Goal: Information Seeking & Learning: Learn about a topic

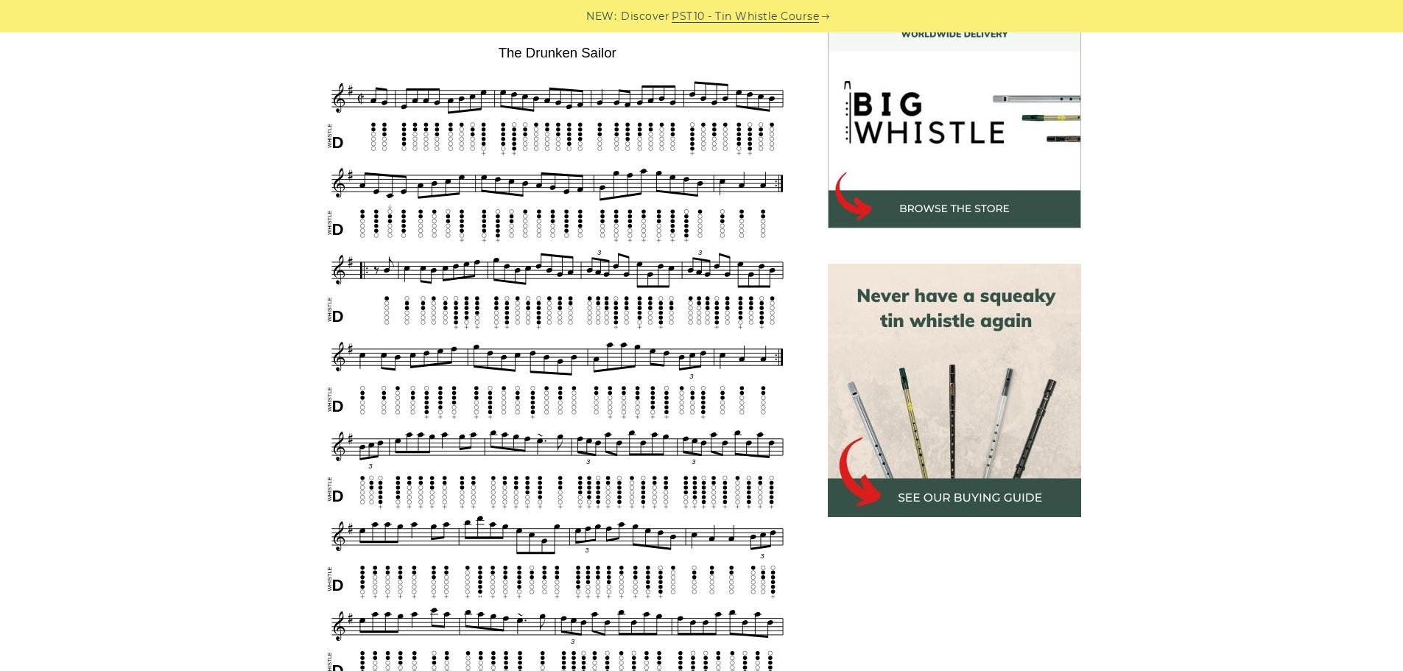
scroll to position [442, 0]
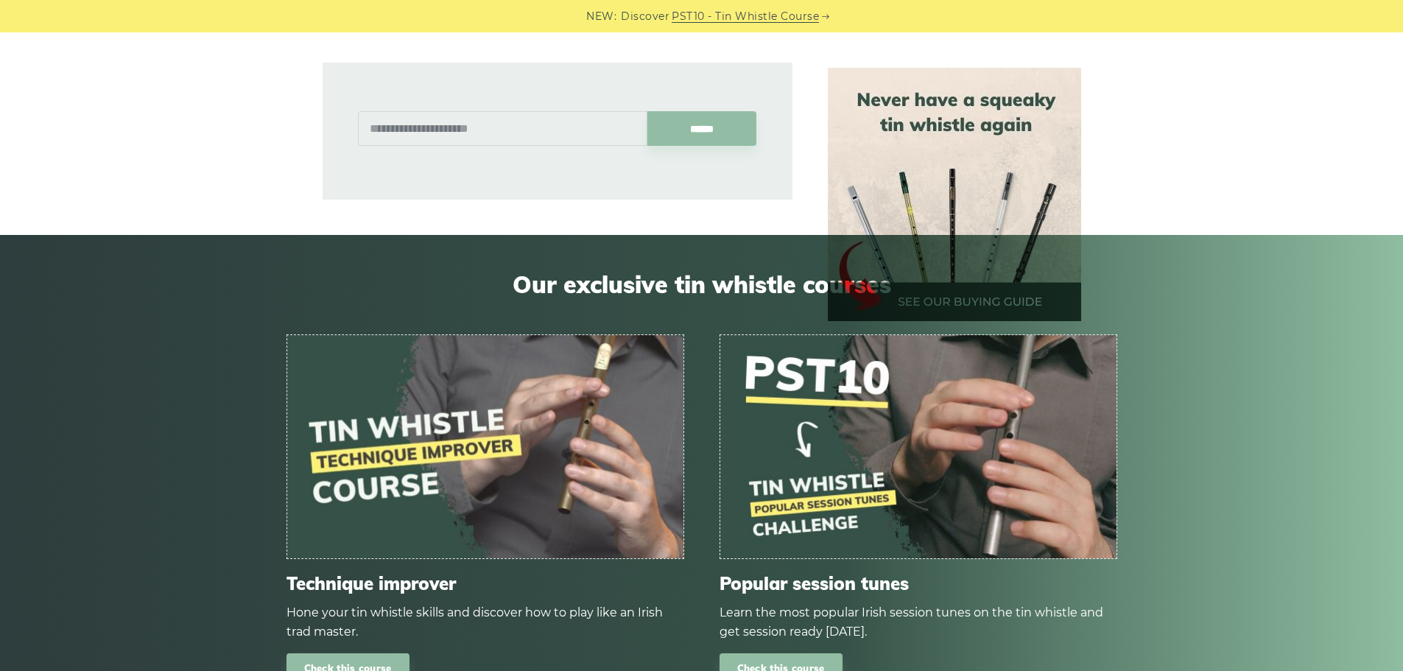
scroll to position [2431, 0]
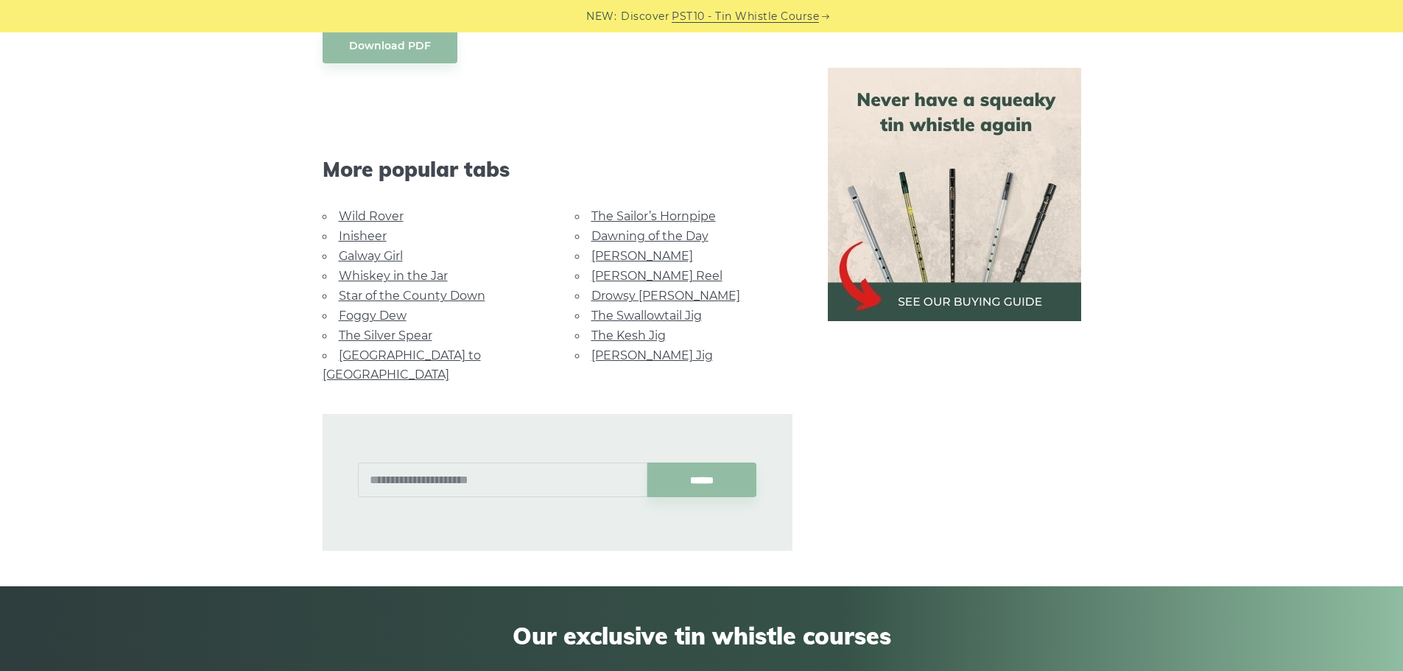
click at [385, 298] on link "Star of the County Down" at bounding box center [412, 296] width 147 height 14
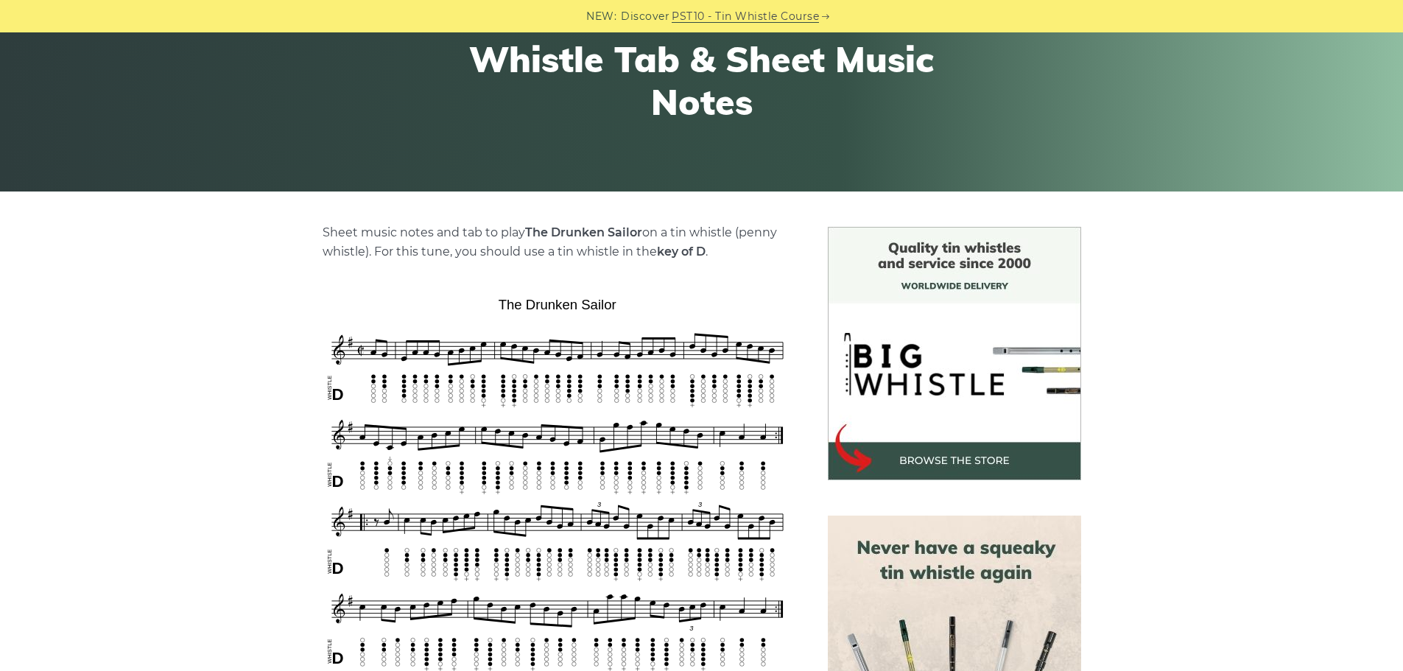
scroll to position [0, 0]
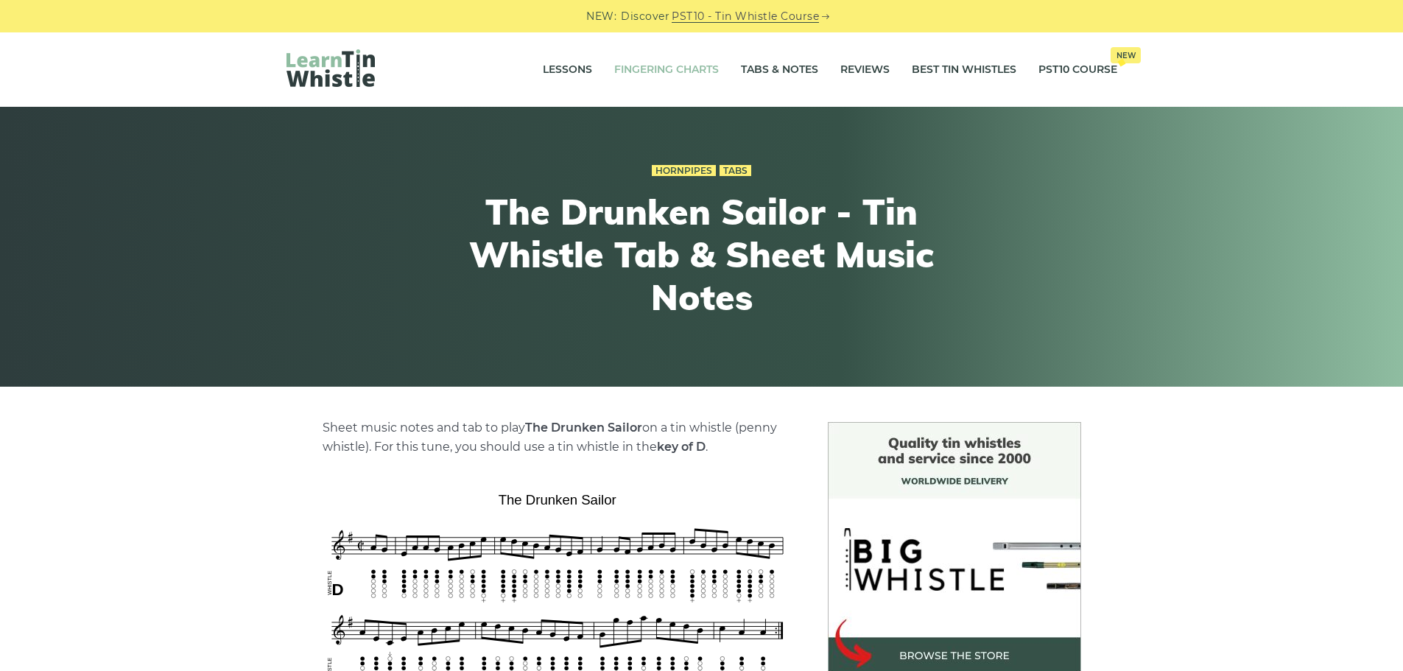
click at [684, 71] on link "Fingering Charts" at bounding box center [666, 70] width 105 height 37
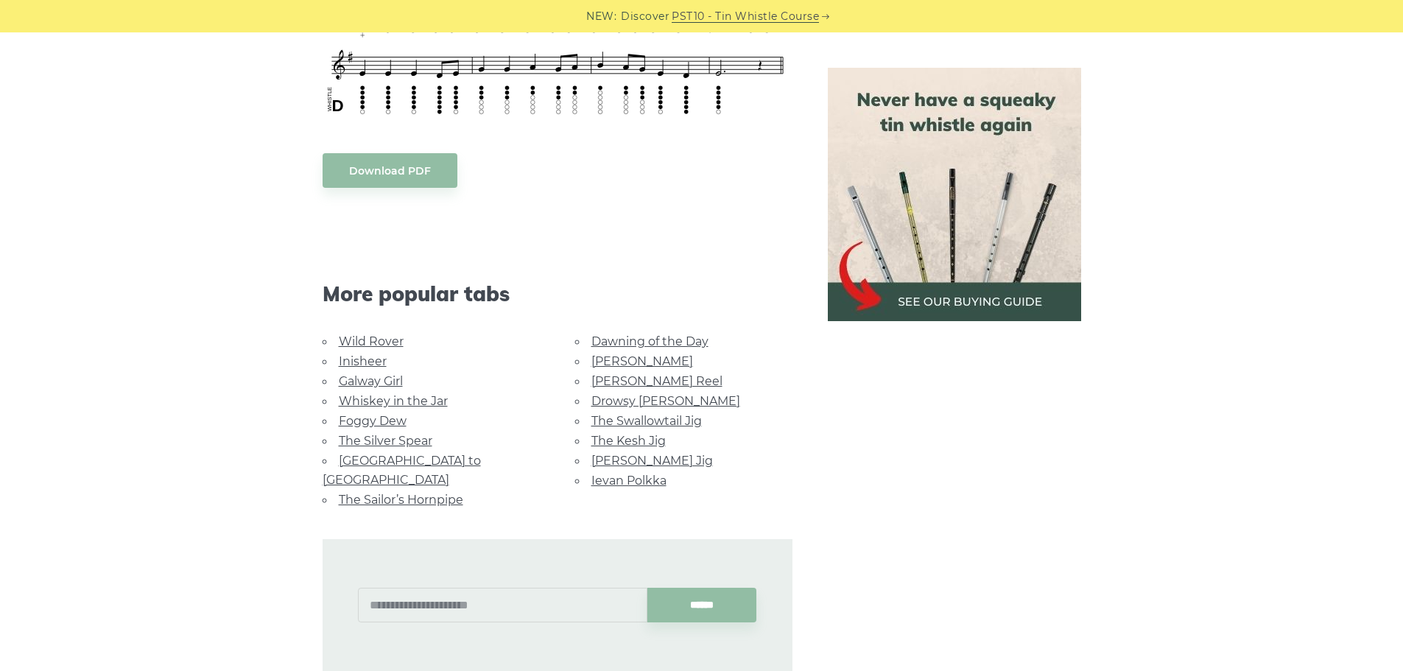
scroll to position [365, 0]
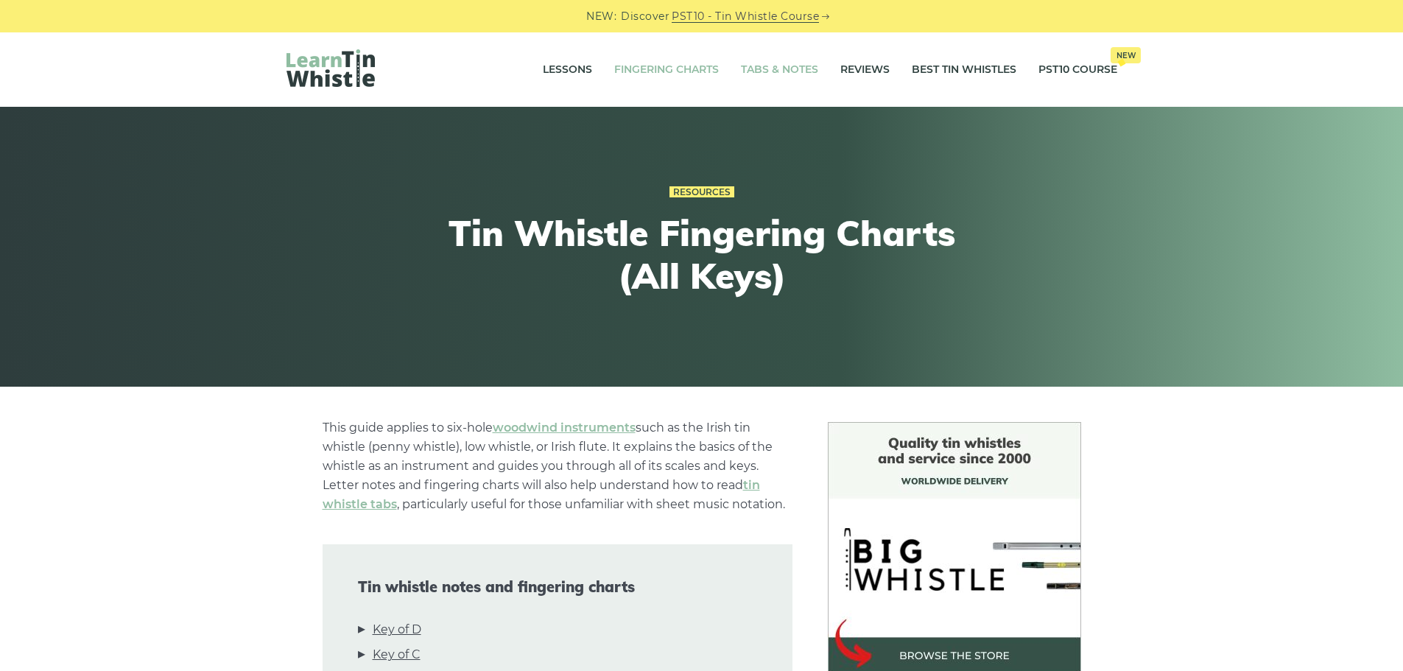
click at [755, 68] on link "Tabs & Notes" at bounding box center [779, 70] width 77 height 37
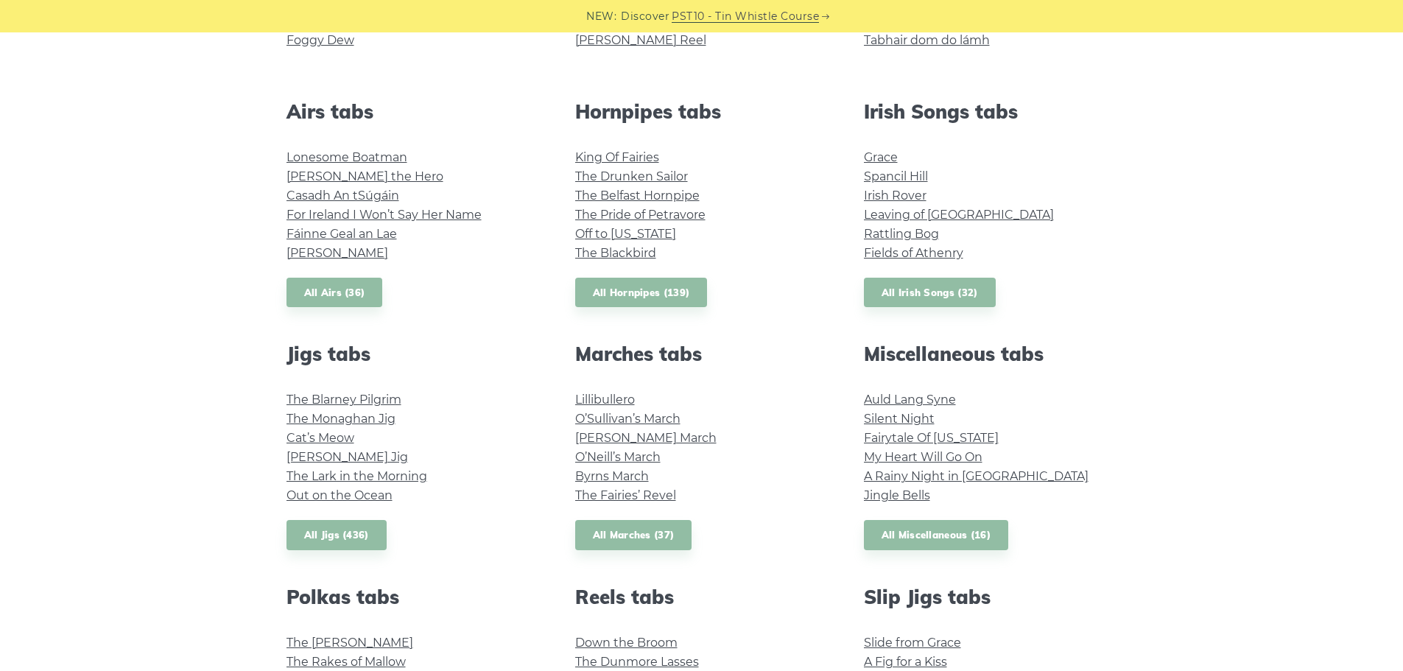
scroll to position [442, 0]
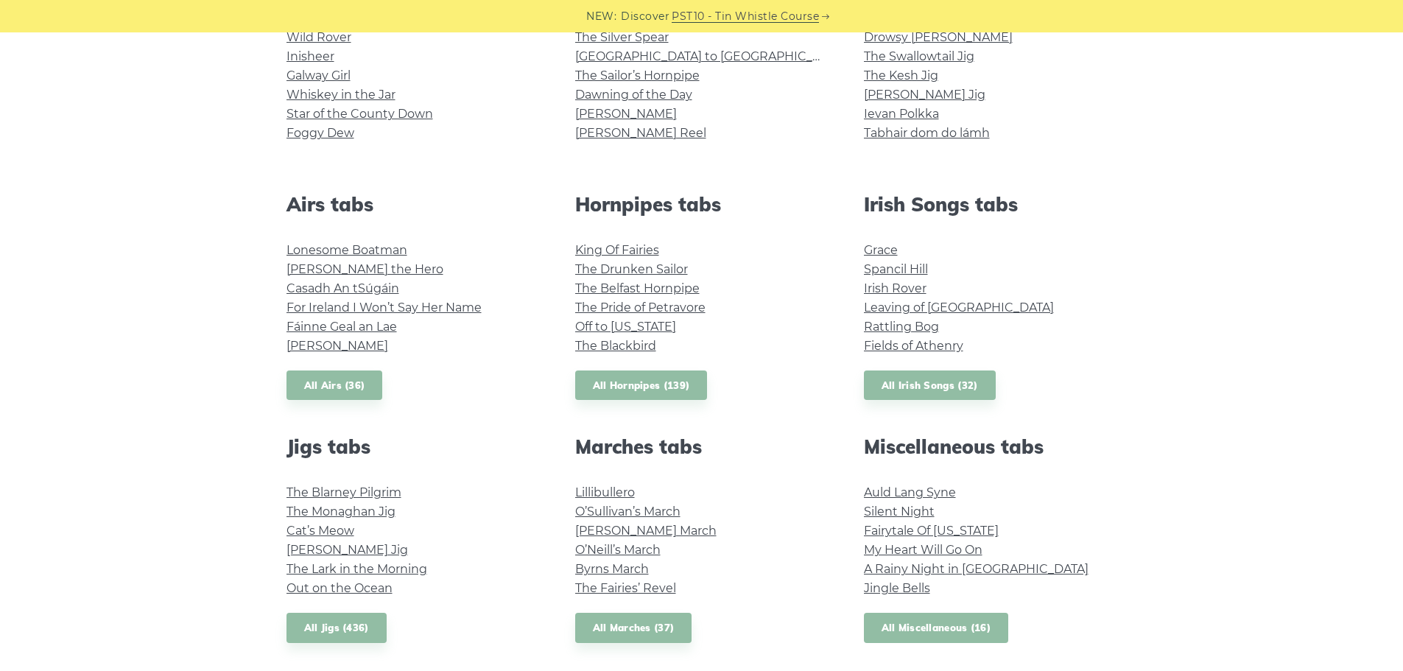
click at [935, 631] on link "All Miscellaneous (16)" at bounding box center [936, 628] width 145 height 30
click at [330, 381] on link "All Airs (36)" at bounding box center [335, 386] width 97 height 30
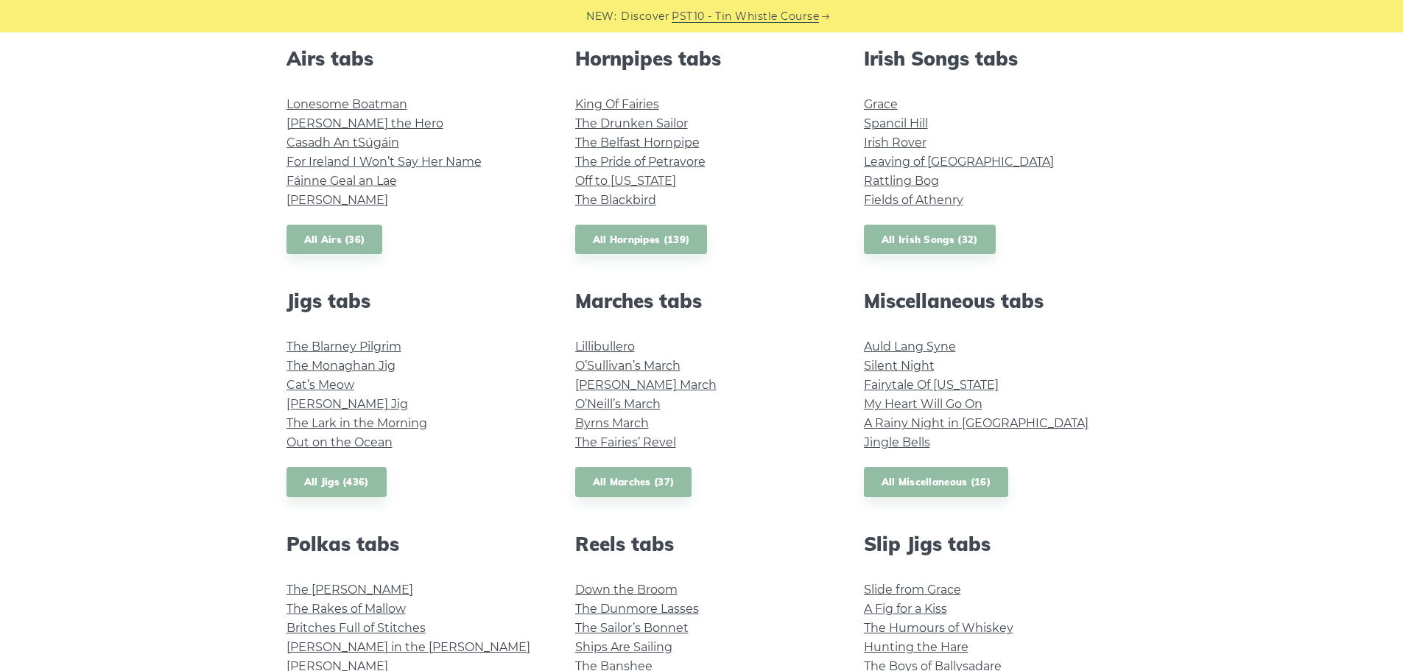
scroll to position [589, 0]
click at [328, 479] on link "All Jigs (436)" at bounding box center [337, 481] width 100 height 30
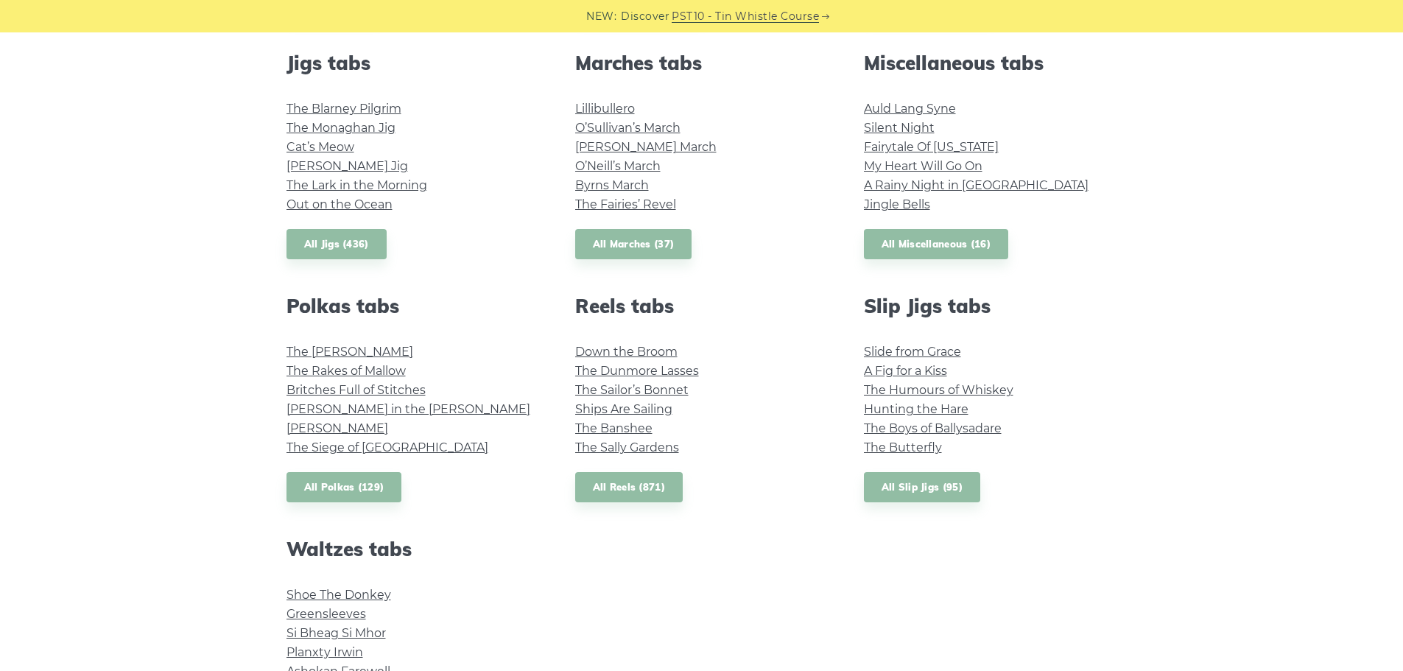
scroll to position [884, 0]
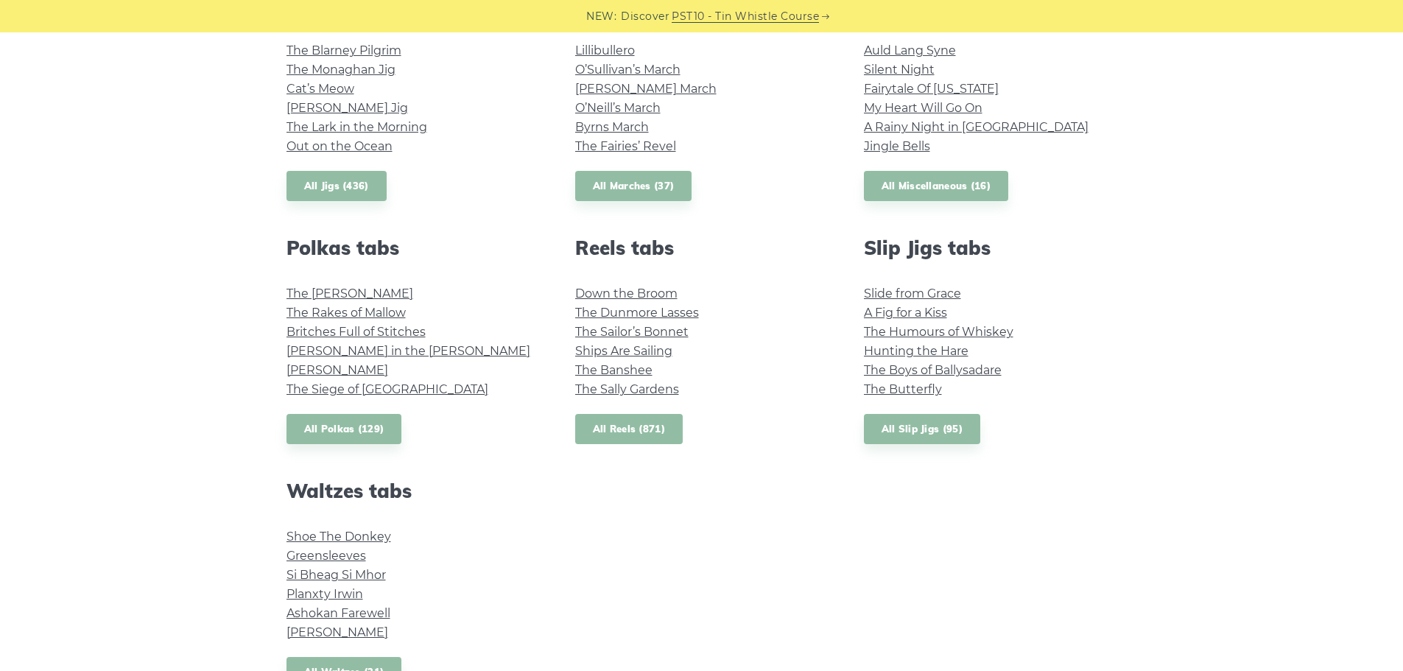
click at [631, 425] on link "All Reels (871)" at bounding box center [629, 429] width 108 height 30
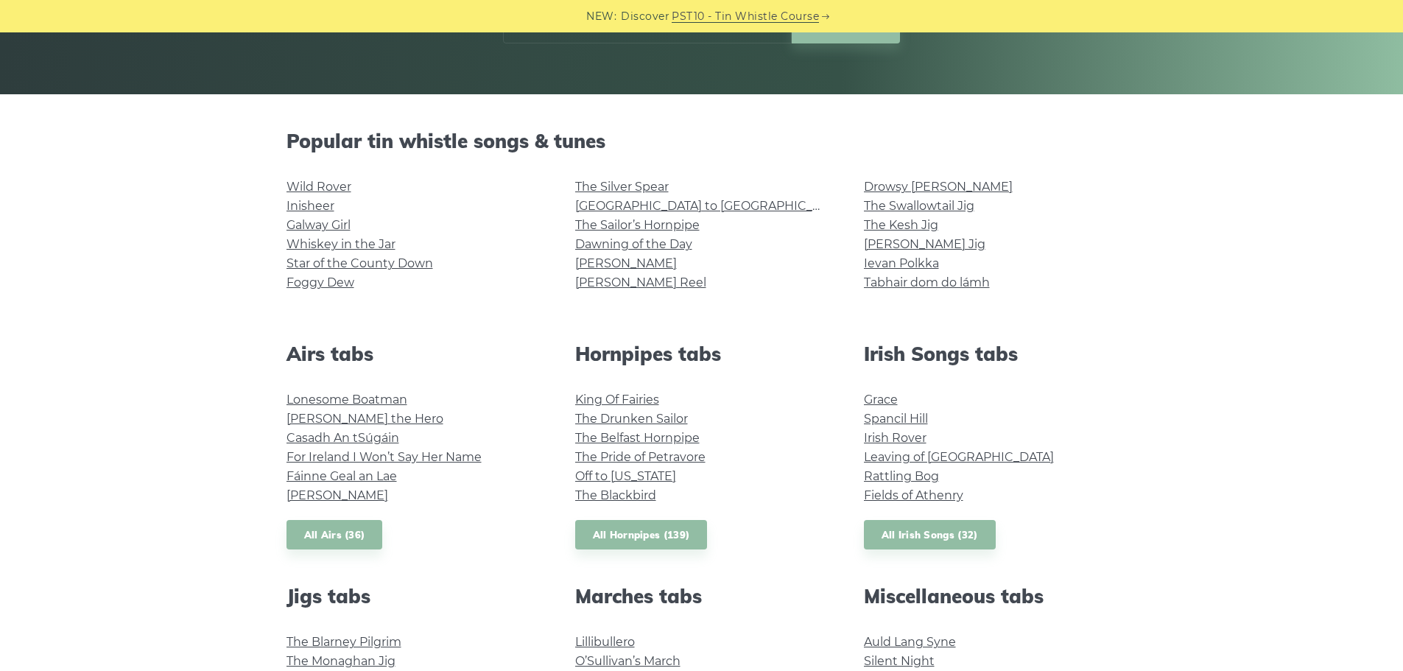
scroll to position [295, 0]
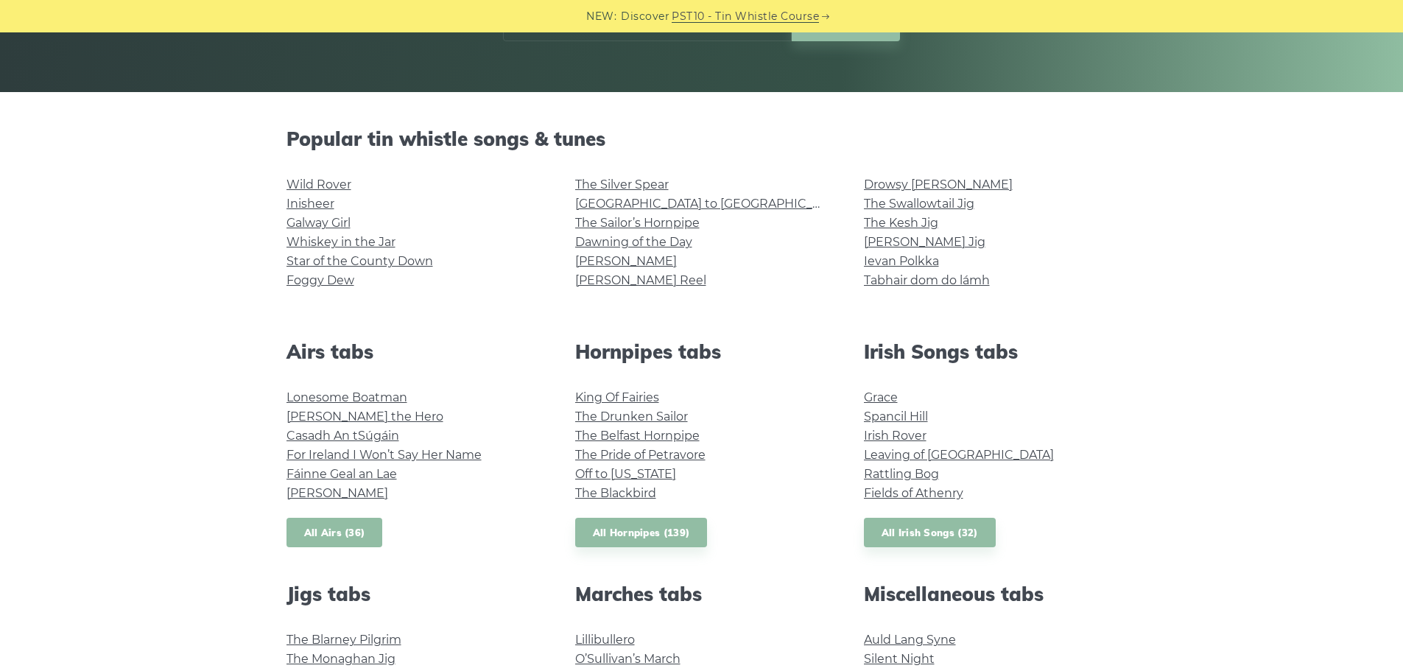
click at [320, 530] on link "All Airs (36)" at bounding box center [335, 533] width 97 height 30
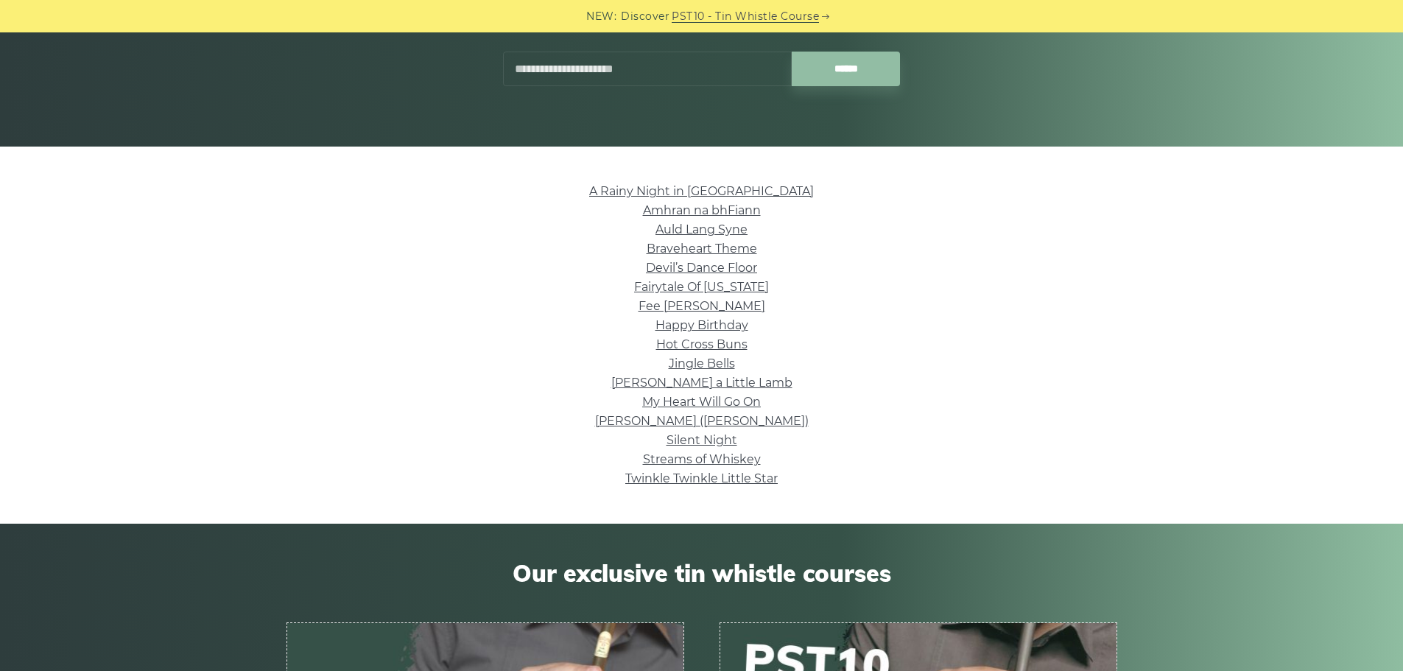
scroll to position [221, 0]
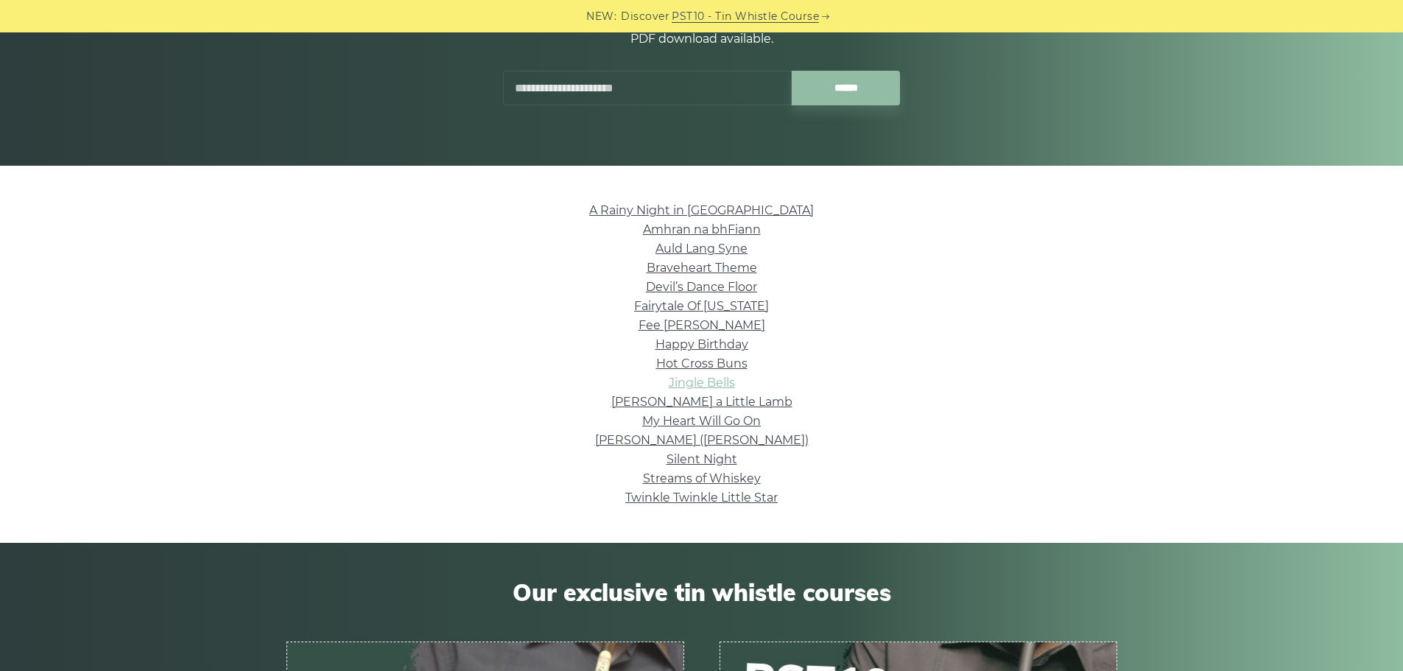
click at [682, 381] on link "Jingle Bells" at bounding box center [702, 383] width 66 height 14
click at [681, 461] on link "Silent Night" at bounding box center [702, 459] width 71 height 14
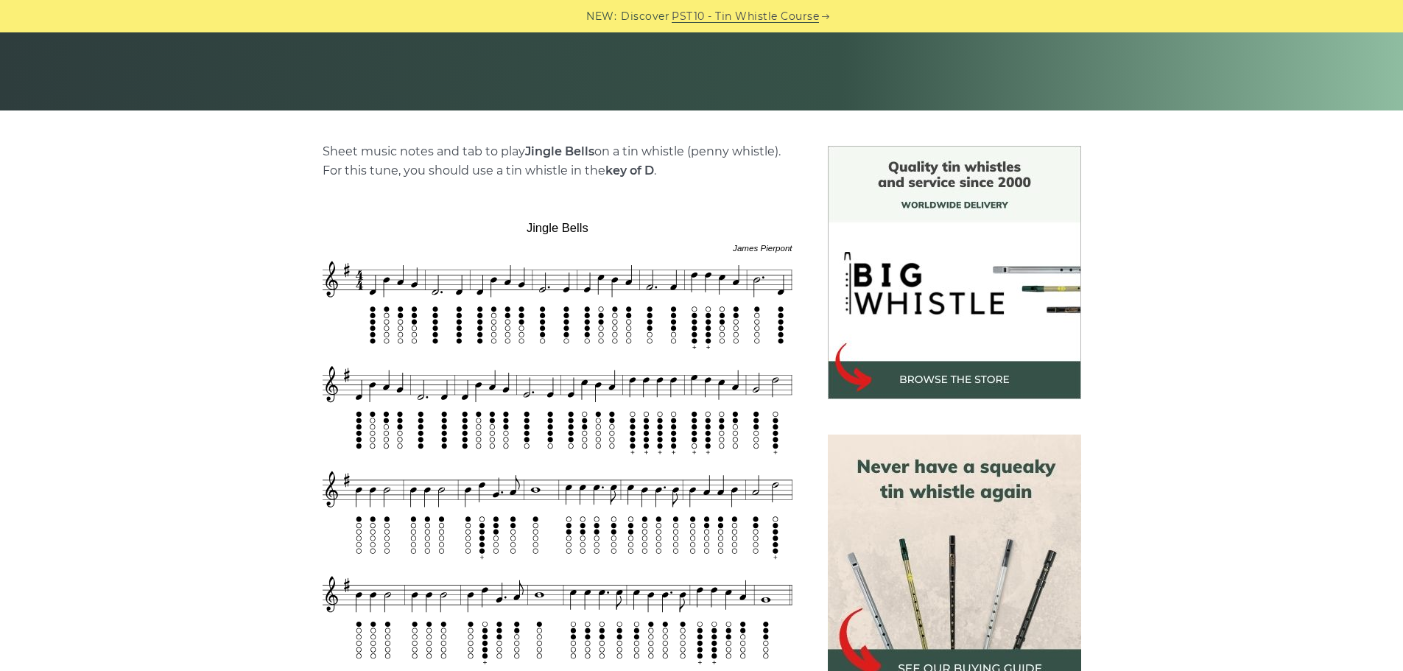
scroll to position [368, 0]
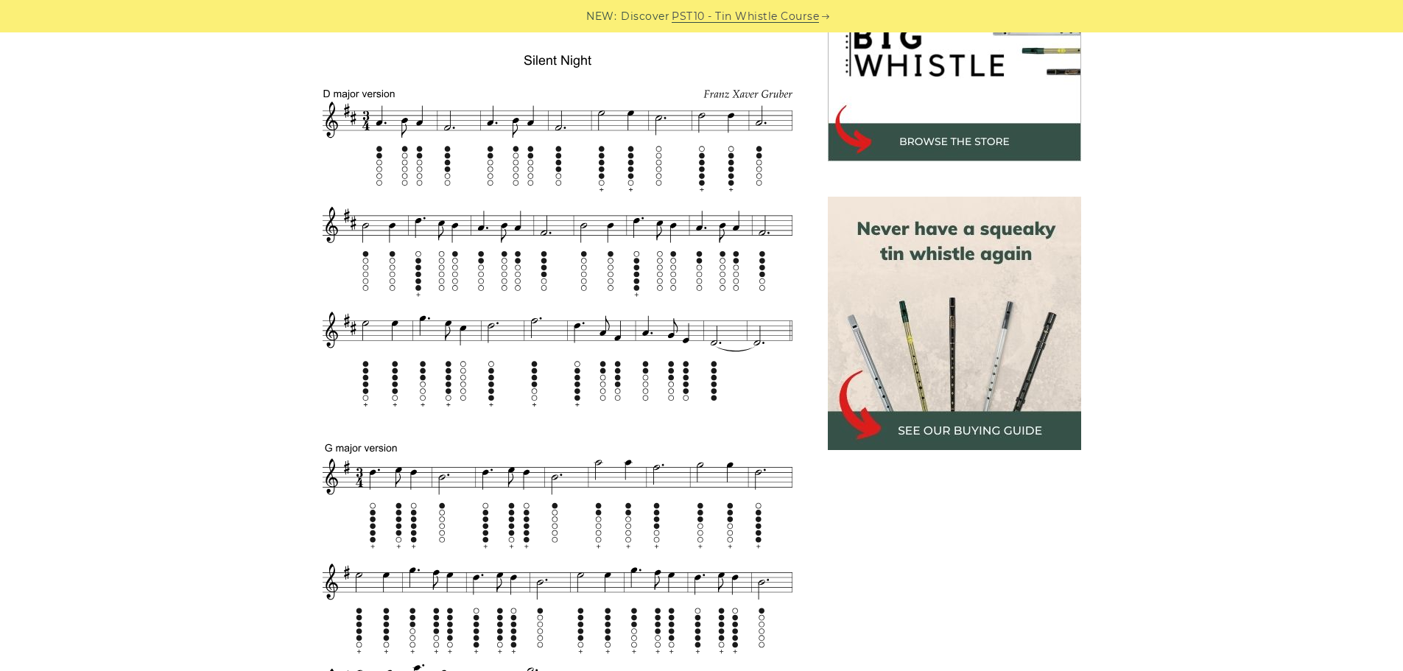
scroll to position [516, 0]
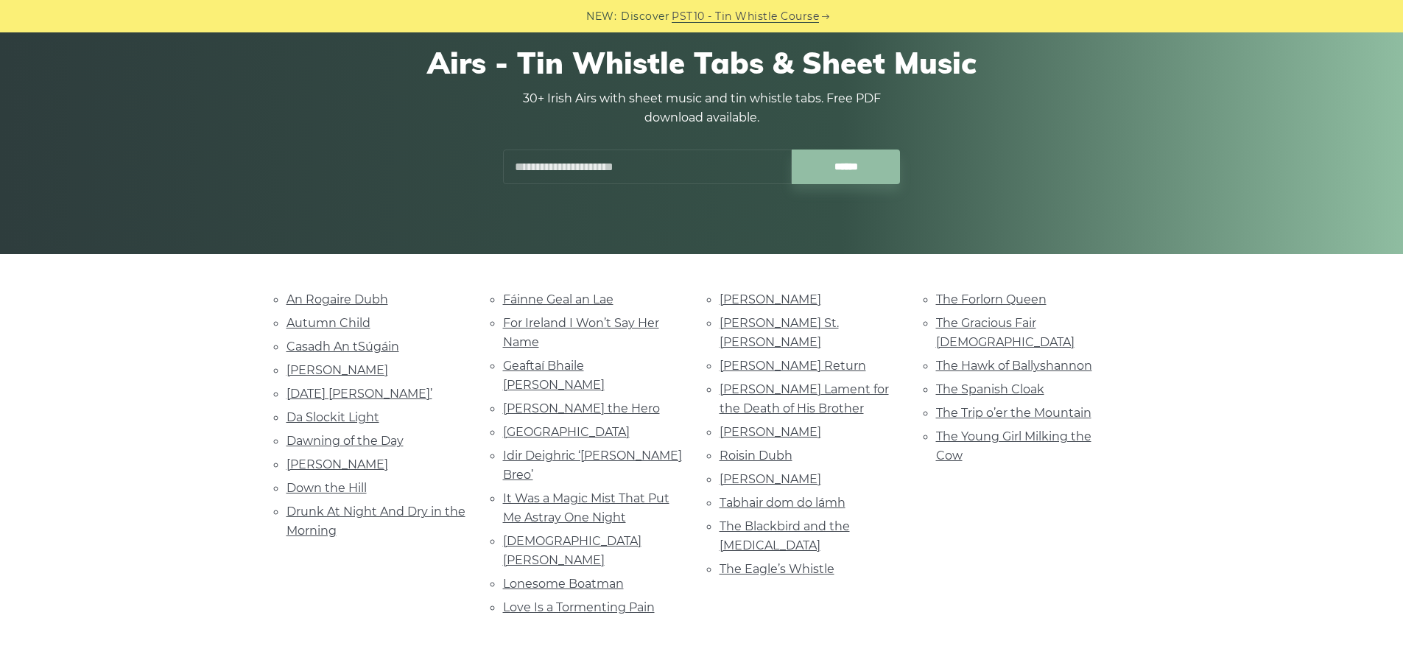
scroll to position [147, 0]
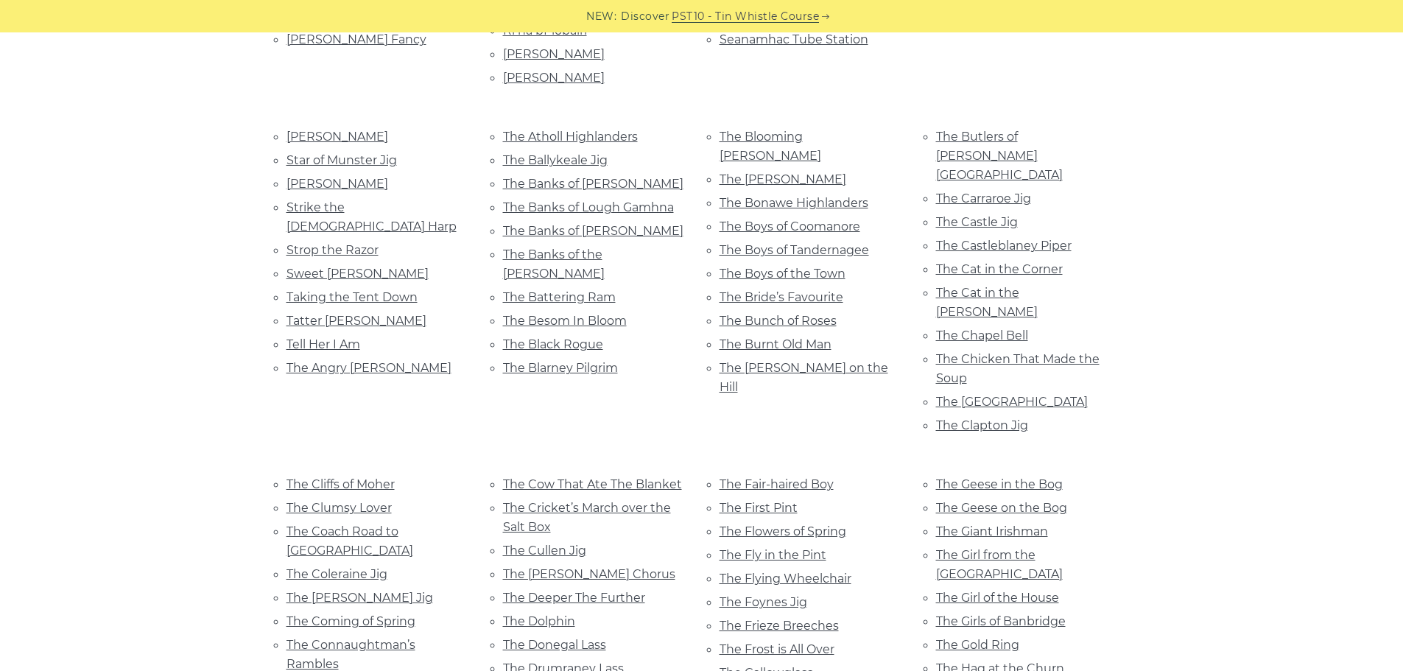
scroll to position [2137, 0]
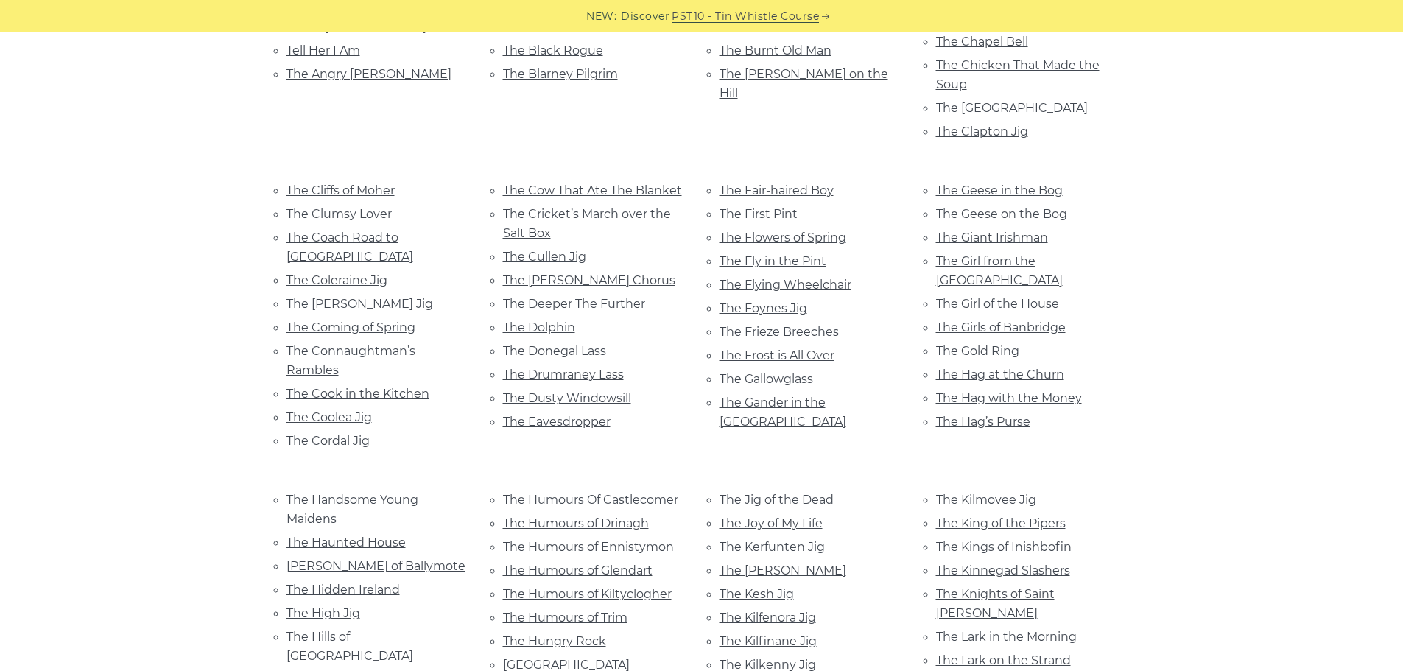
click at [294, 490] on li "The Handsome Young Maidens" at bounding box center [377, 509] width 181 height 39
click at [304, 493] on link "The Handsome Young Maidens" at bounding box center [353, 509] width 132 height 33
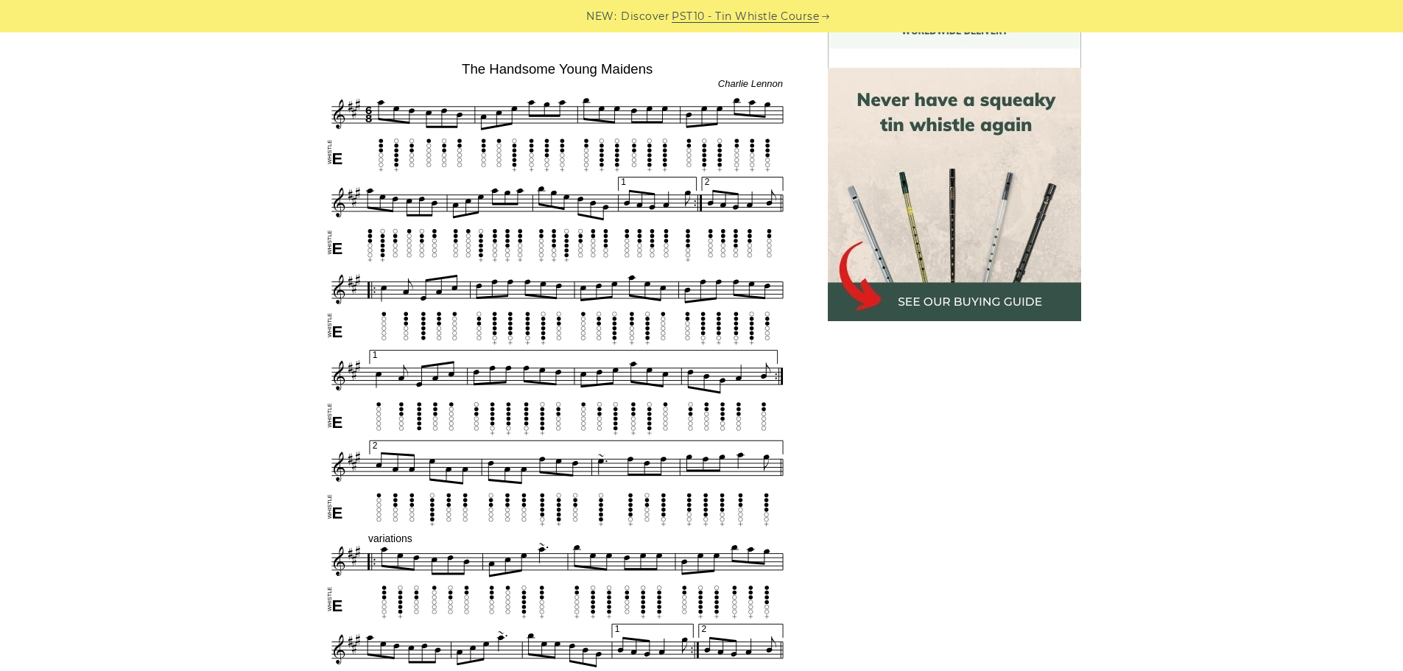
scroll to position [442, 0]
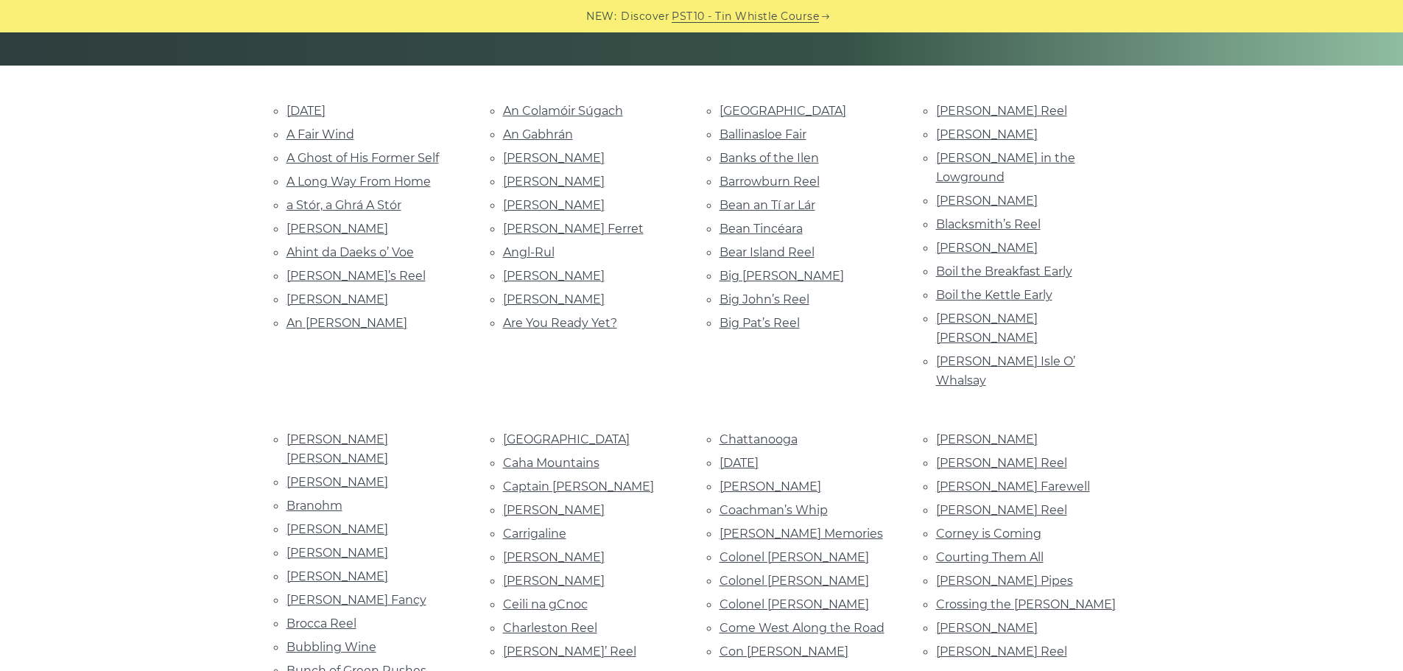
scroll to position [295, 0]
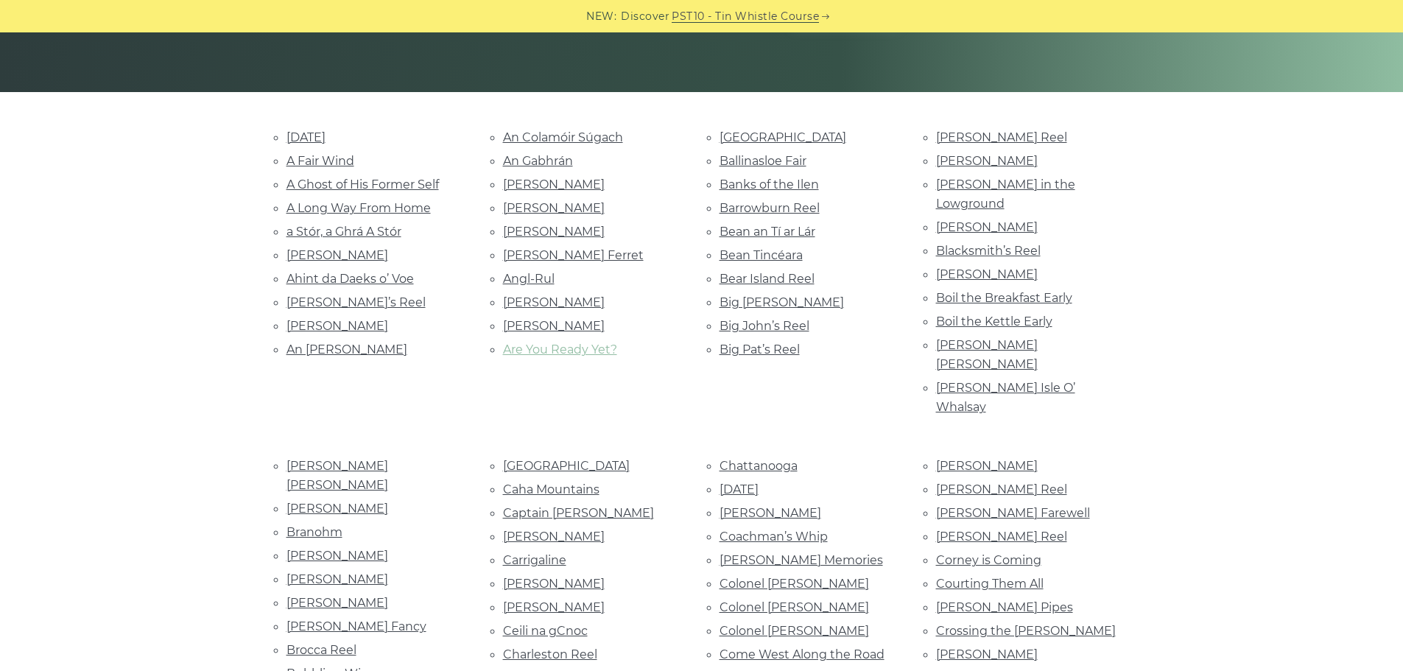
click at [520, 353] on link "Are You Ready Yet?" at bounding box center [560, 350] width 114 height 14
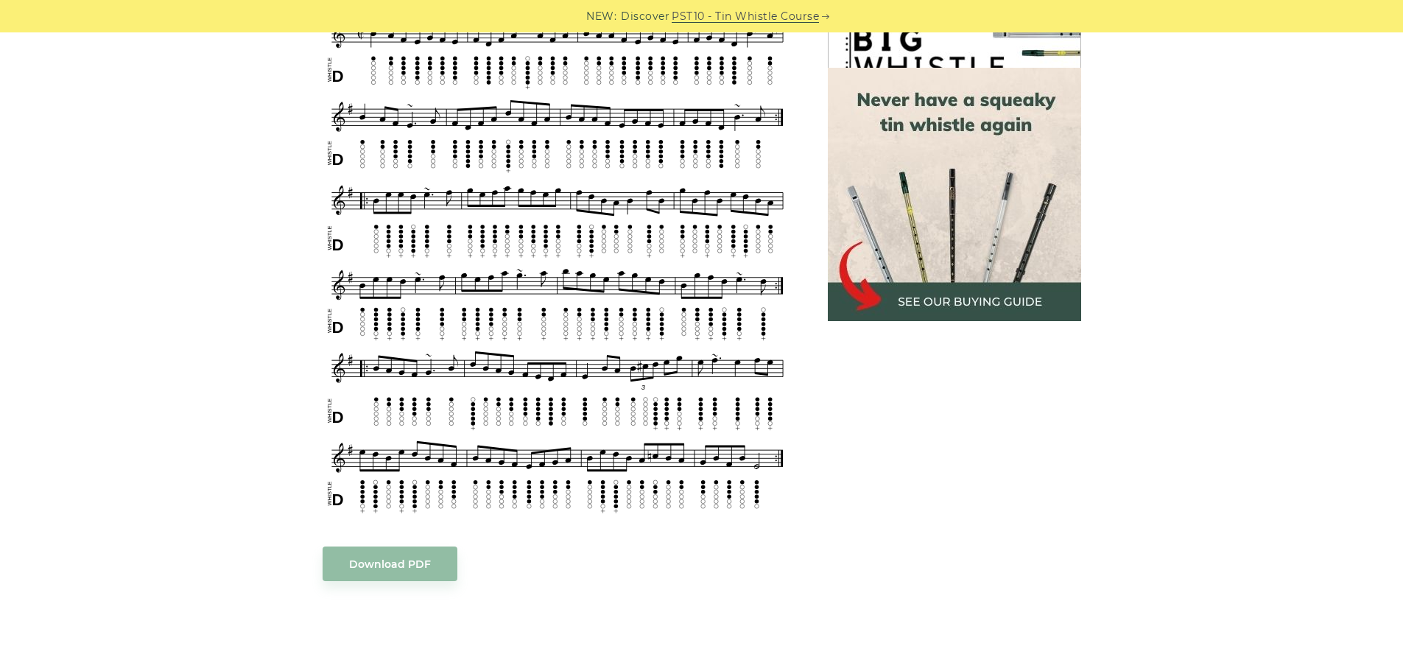
scroll to position [442, 0]
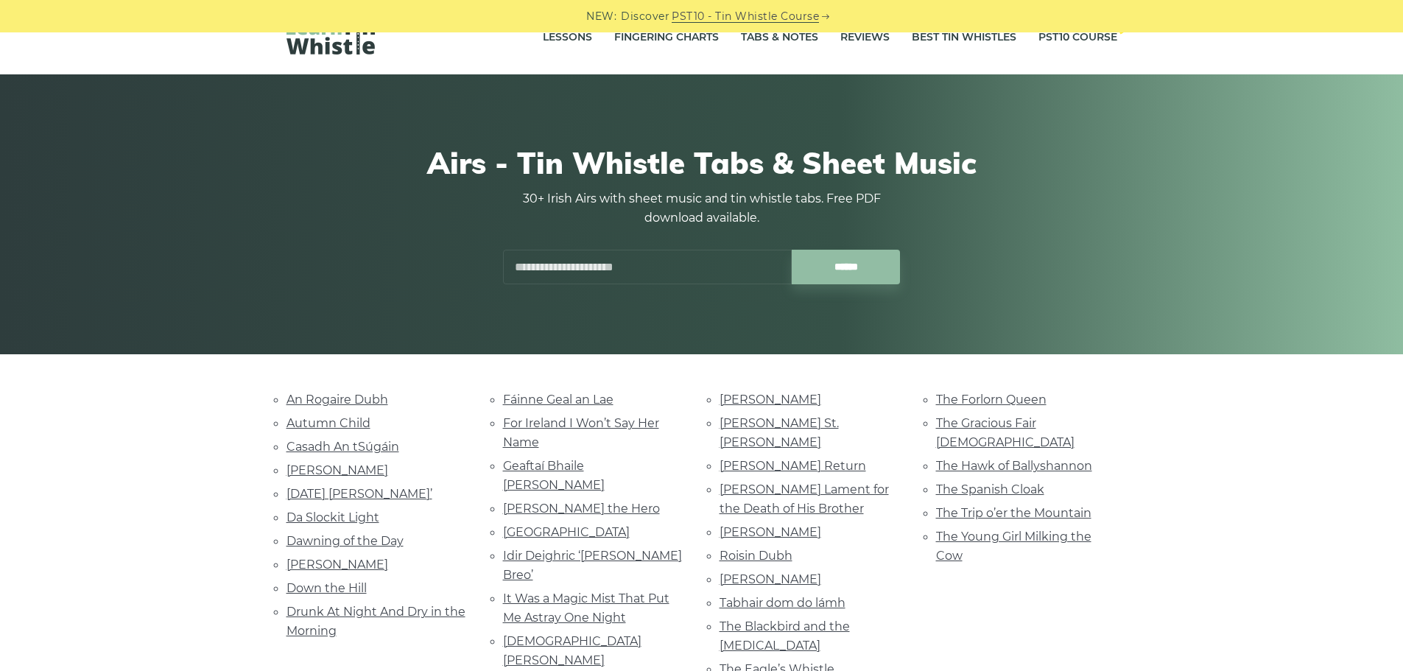
scroll to position [147, 0]
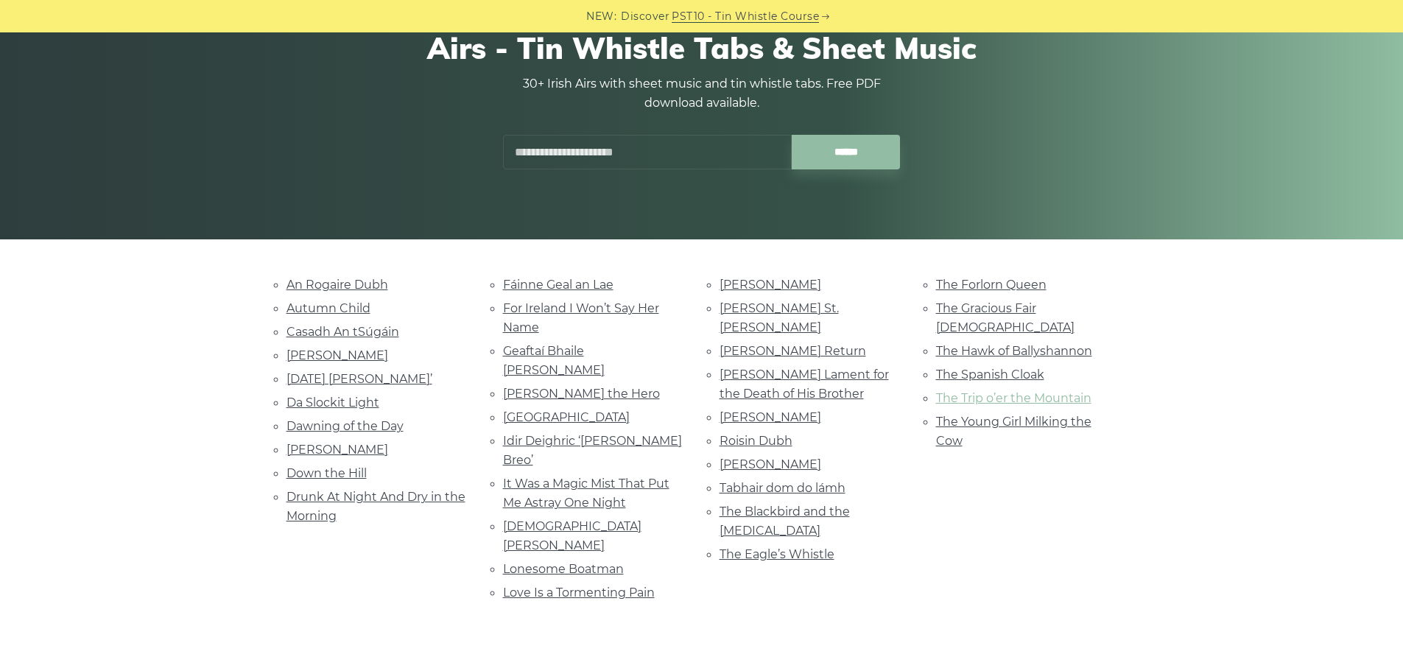
click at [969, 391] on link "The Trip o’er the Mountain" at bounding box center [1013, 398] width 155 height 14
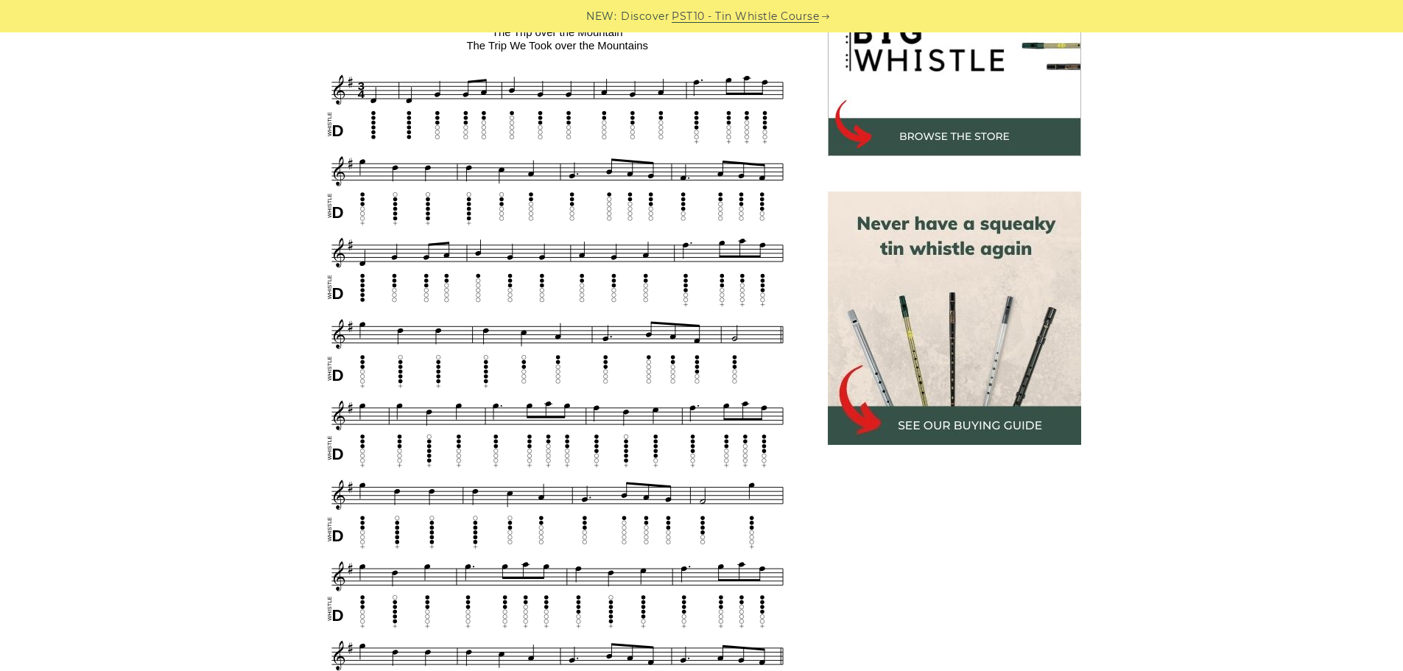
scroll to position [295, 0]
